Goal: Contribute content

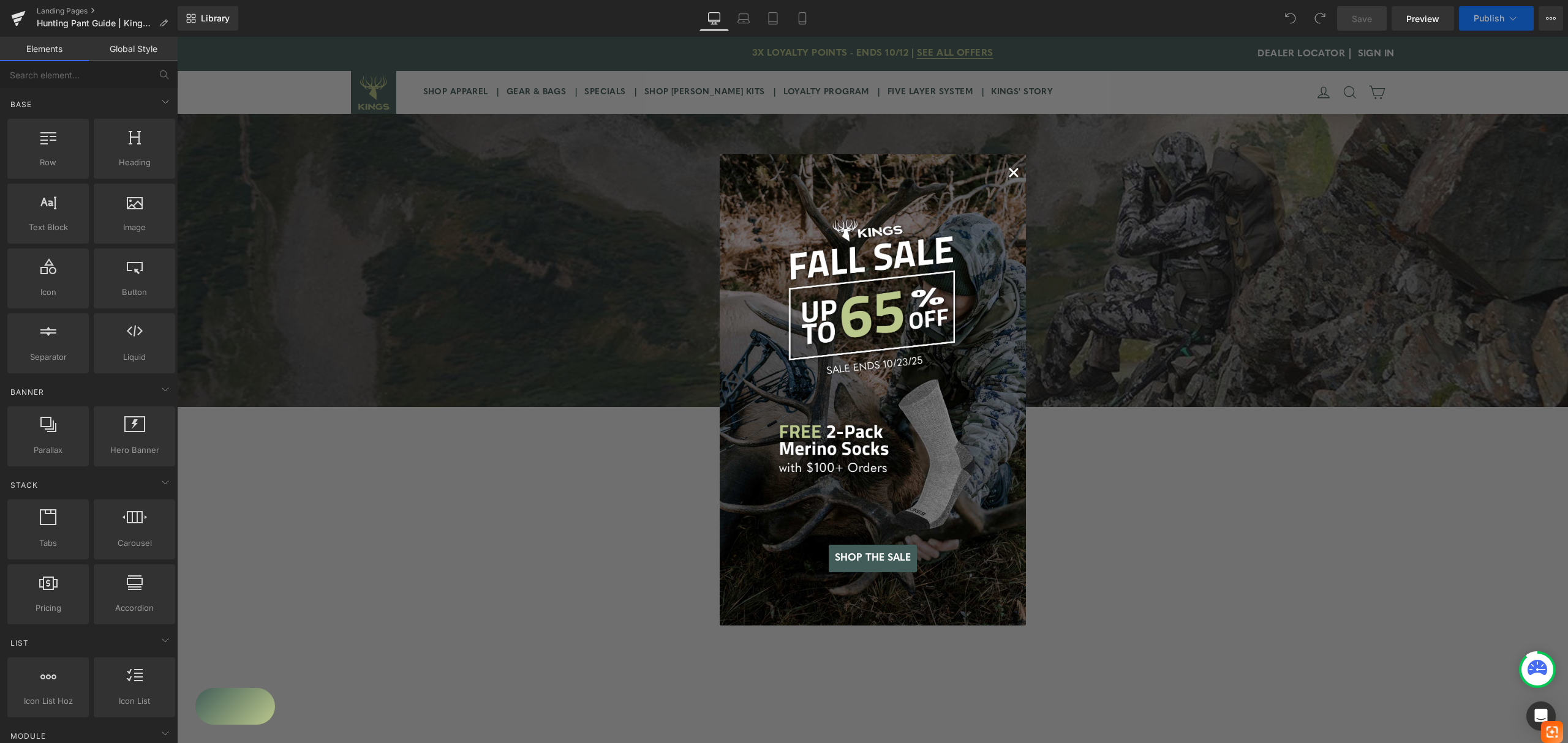
click at [1010, 172] on icon "Close dialog" at bounding box center [1014, 173] width 8 height 8
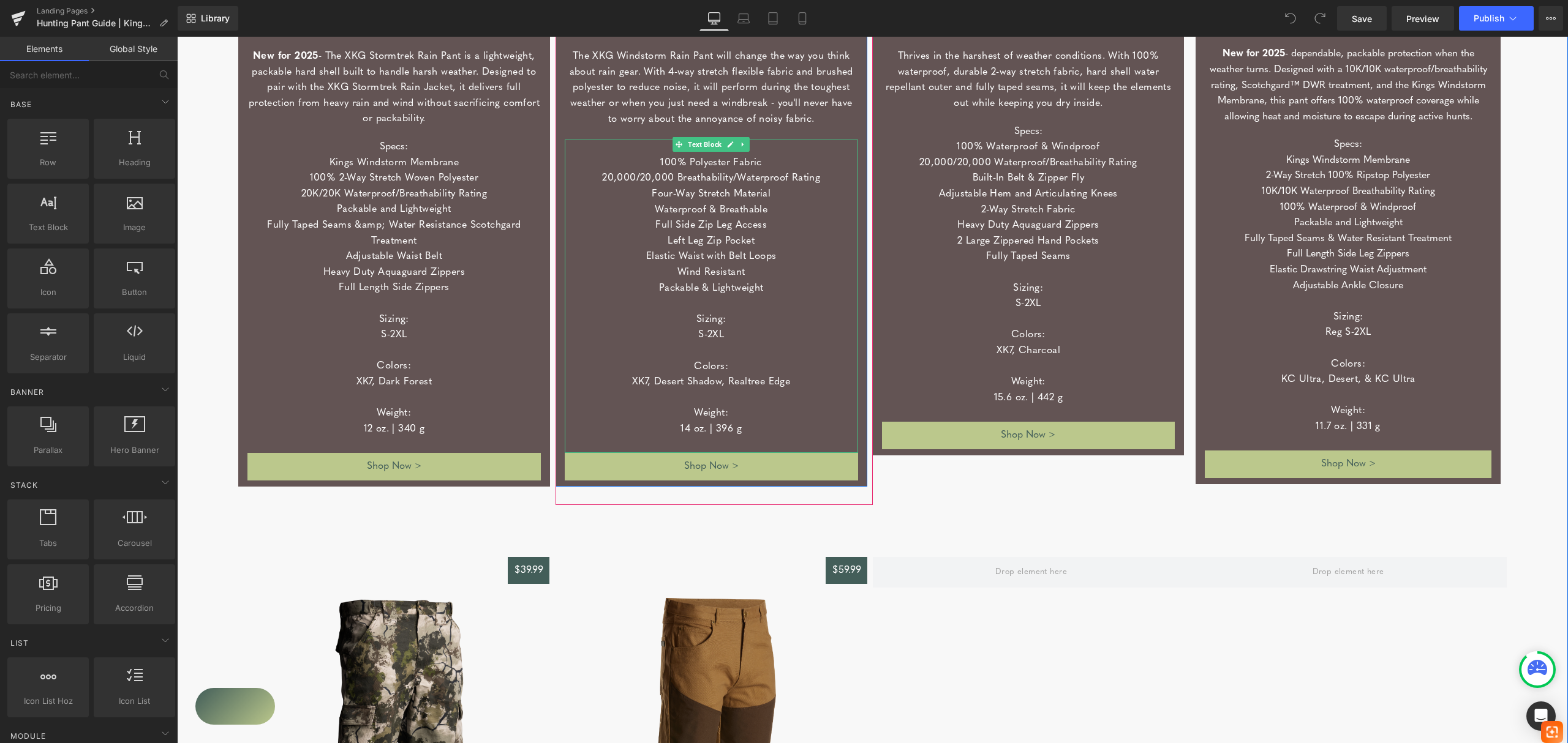
scroll to position [3265, 0]
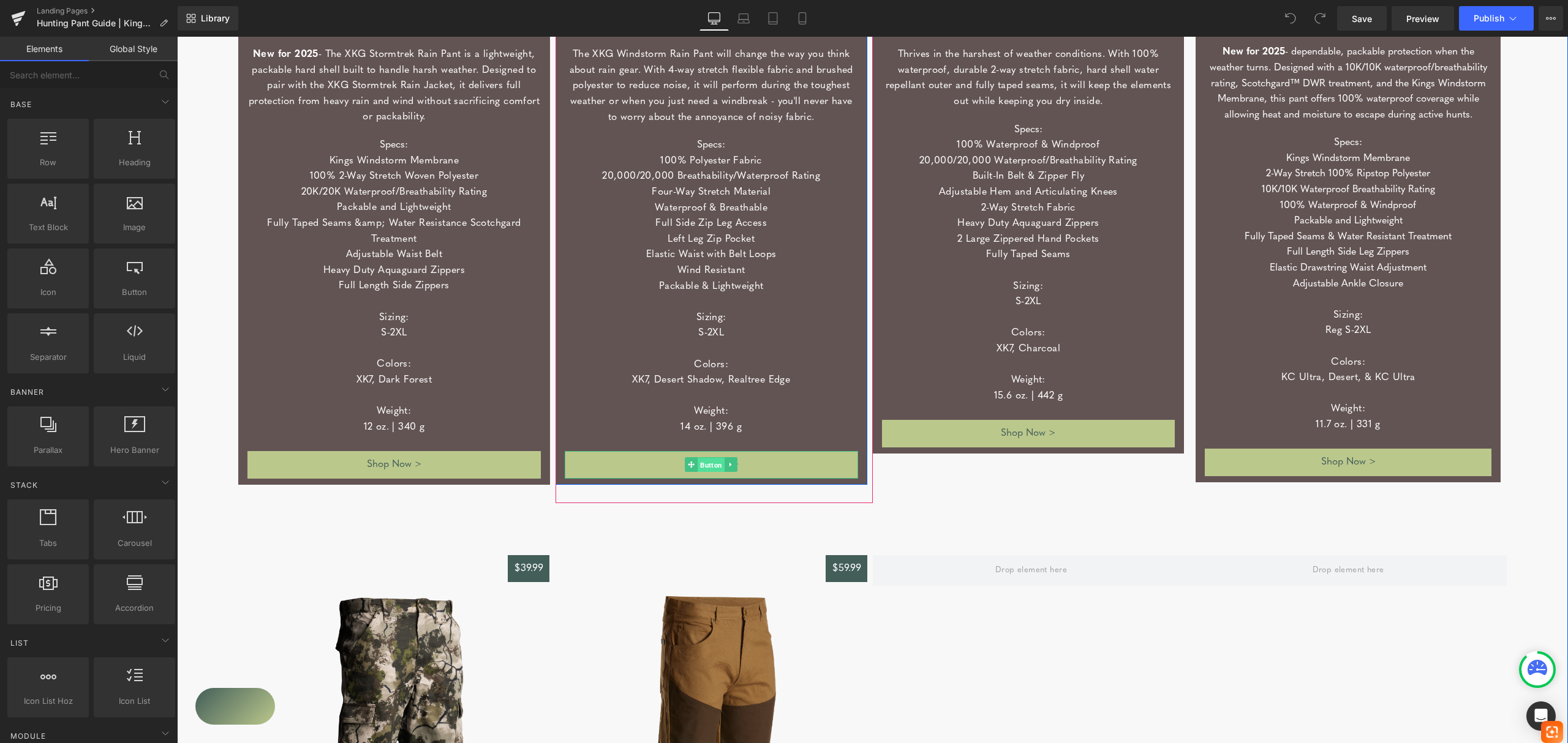
click at [712, 468] on span "Button" at bounding box center [711, 465] width 27 height 14
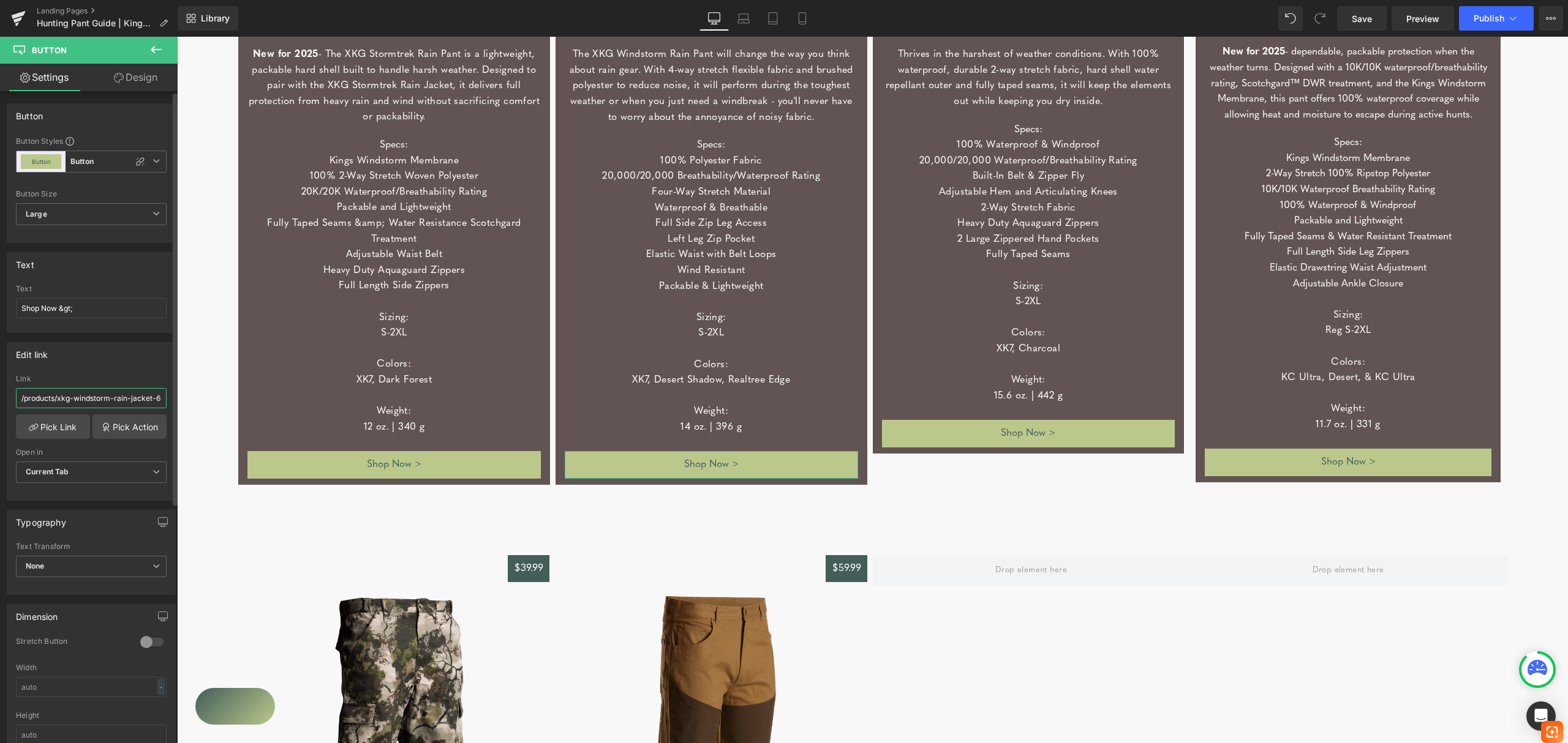
click at [108, 400] on input "/products/xkg-windstorm-rain-jacket-6" at bounding box center [91, 398] width 150 height 20
paste input "[URL][DOMAIN_NAME]"
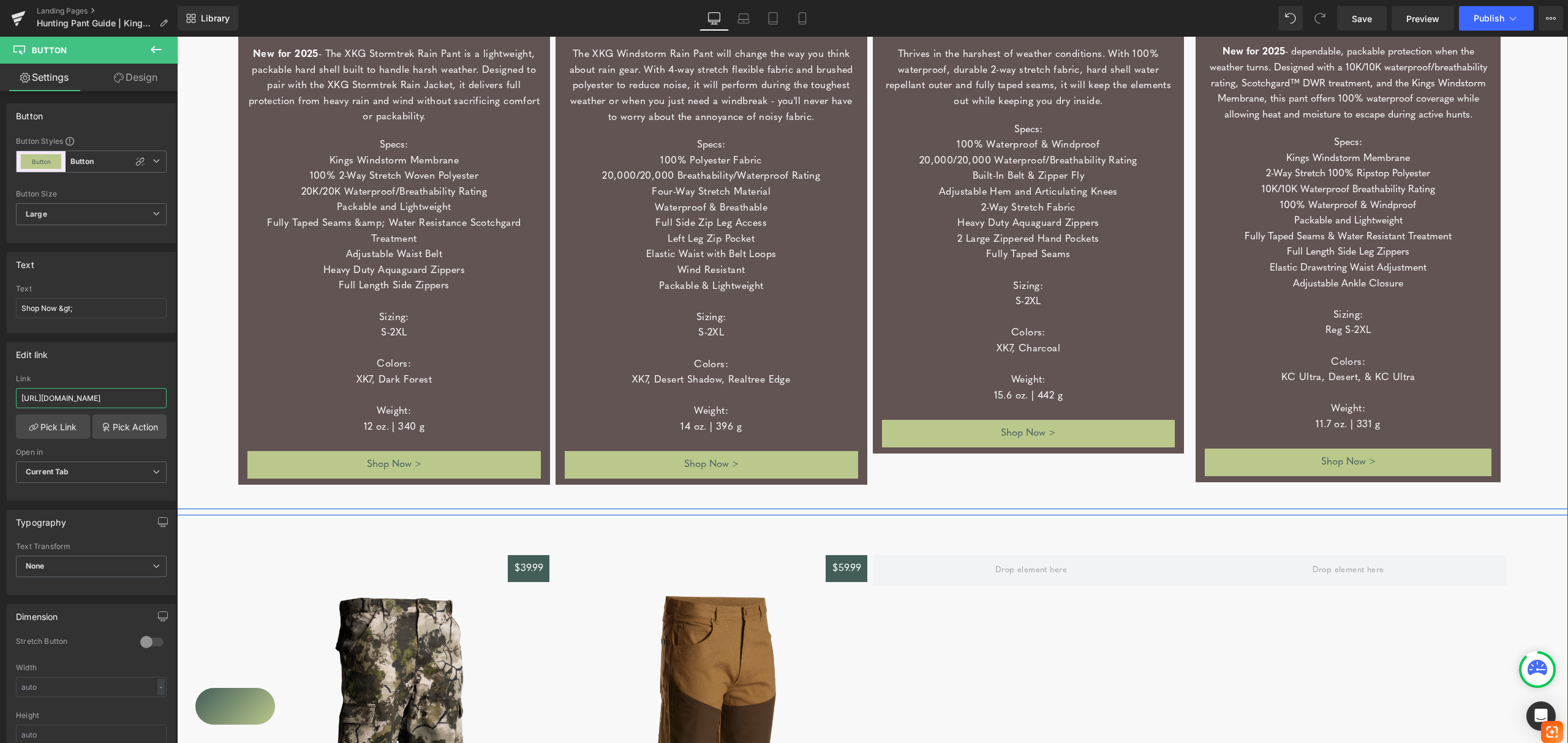
type input "[URL][DOMAIN_NAME]"
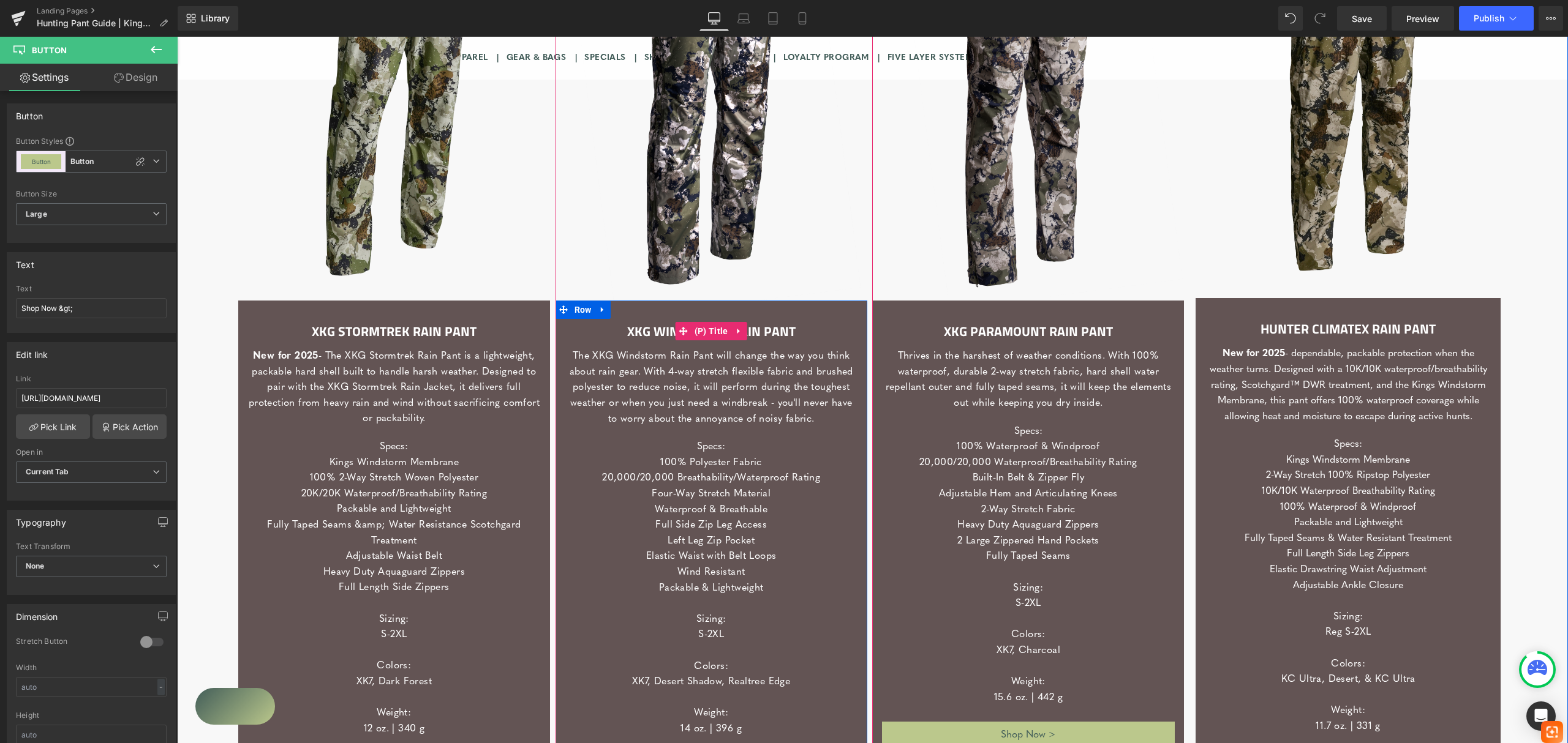
scroll to position [2939, 0]
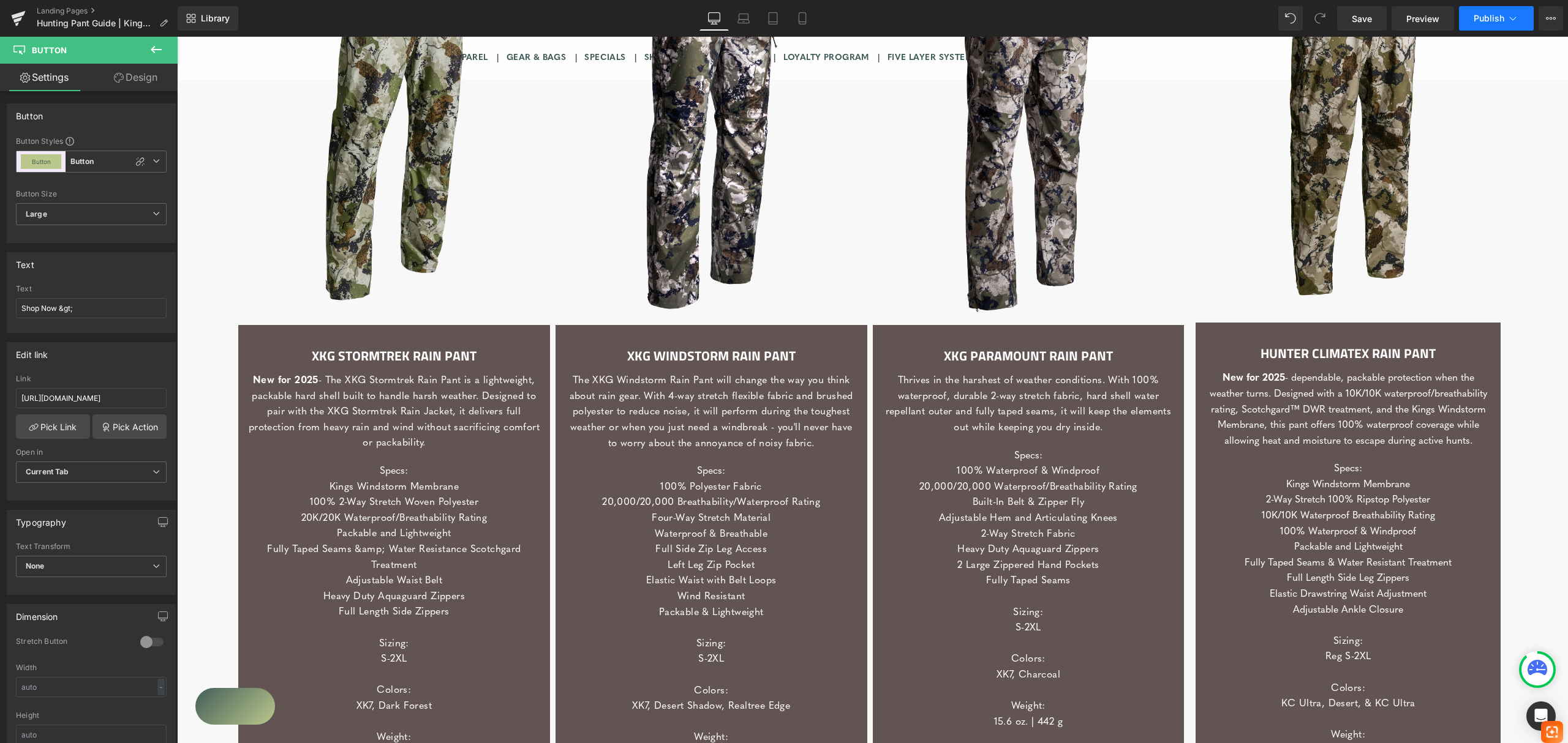
click at [1485, 20] on span "Publish" at bounding box center [1489, 18] width 31 height 10
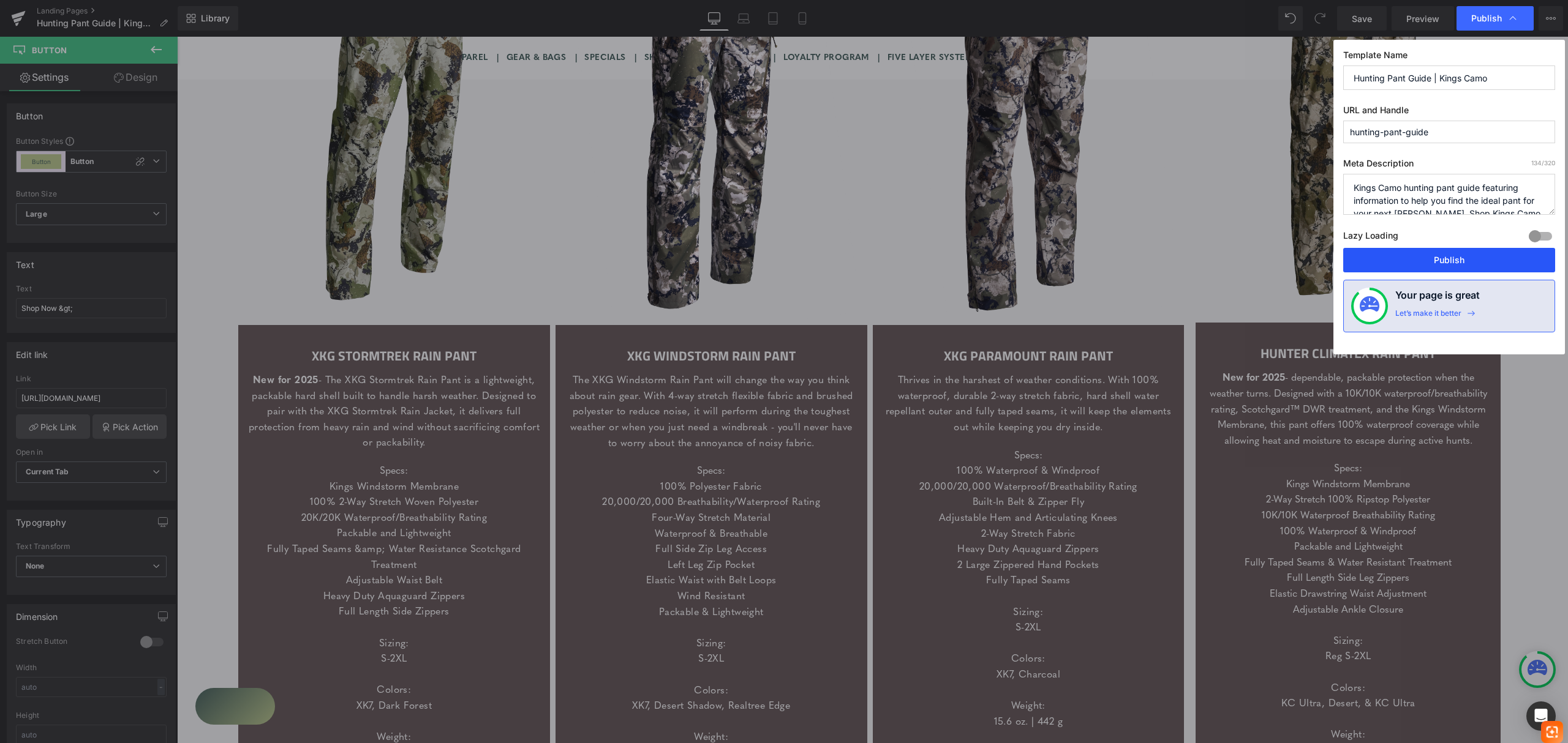
click at [1464, 262] on button "Publish" at bounding box center [1449, 260] width 212 height 25
